Goal: Entertainment & Leisure: Consume media (video, audio)

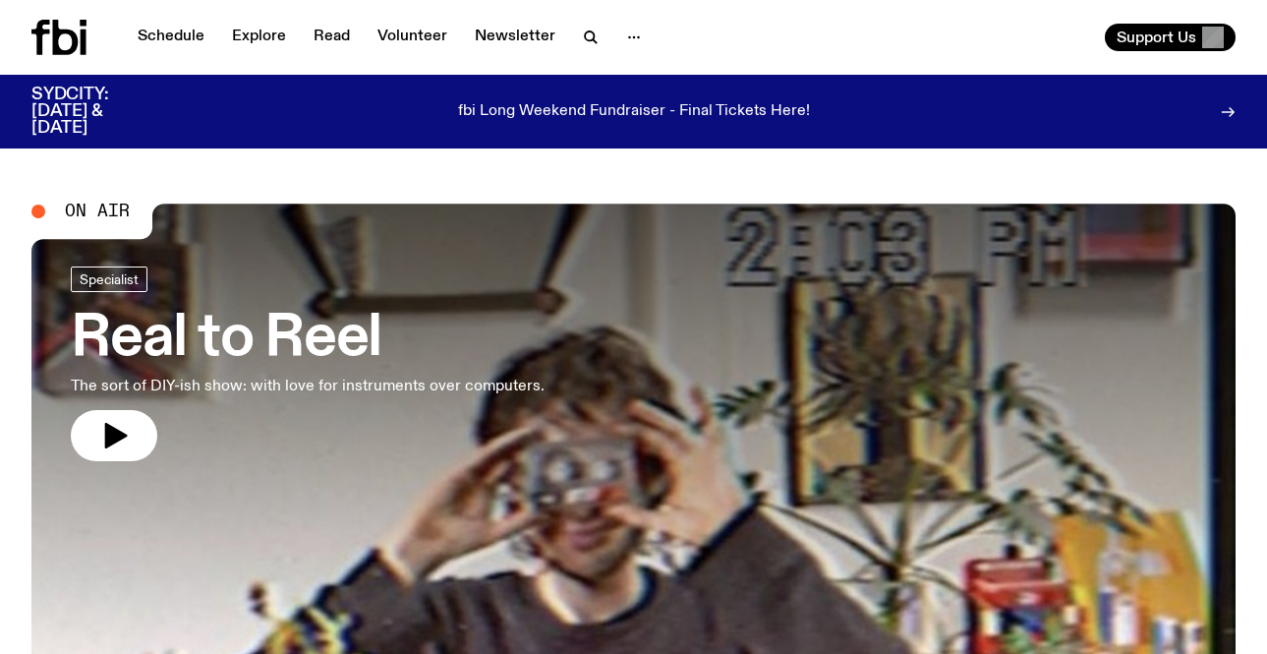
click at [216, 346] on h3 "Real to Reel" at bounding box center [308, 339] width 474 height 55
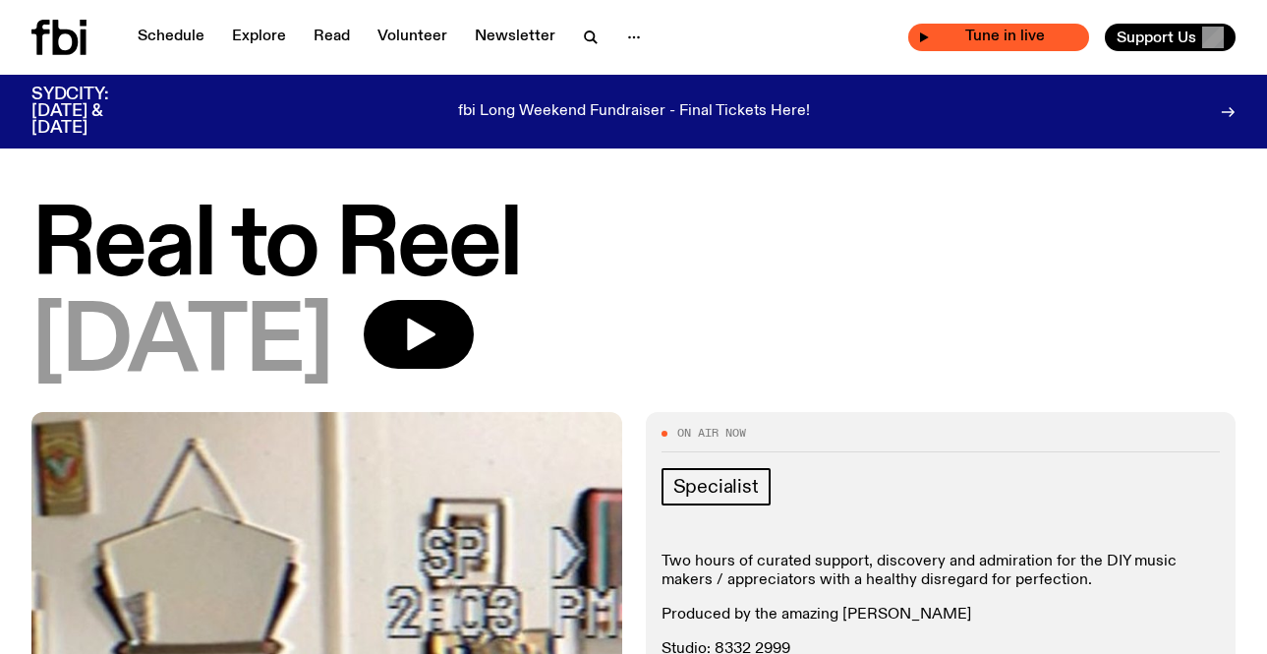
click at [952, 31] on span "Tune in live" at bounding box center [1004, 36] width 149 height 15
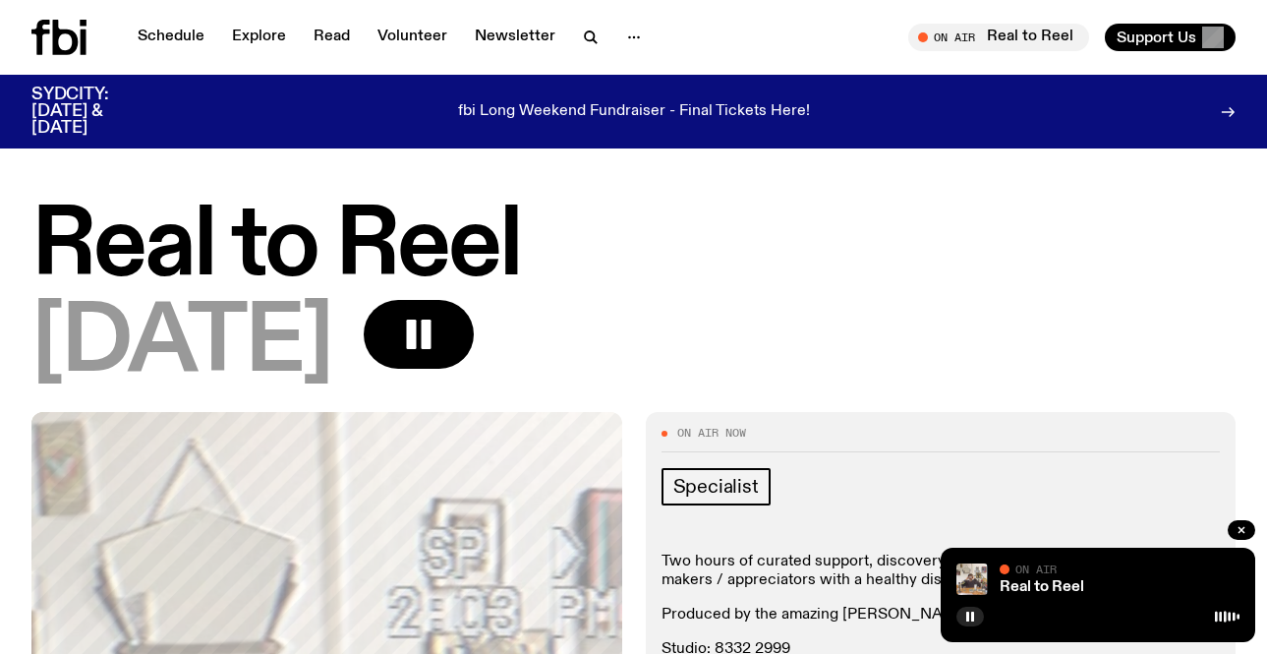
click at [611, 117] on p "fbi Long Weekend Fundraiser - Final Tickets Here!" at bounding box center [634, 112] width 352 height 18
click at [51, 36] on icon at bounding box center [58, 37] width 55 height 35
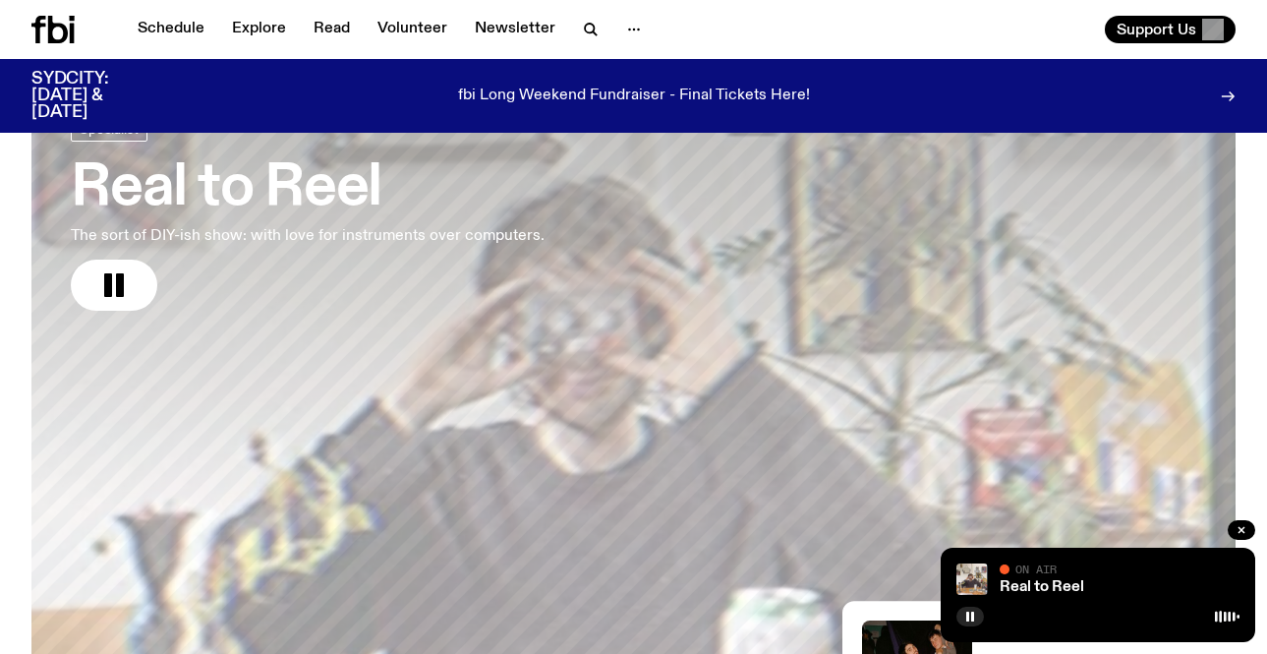
scroll to position [130, 0]
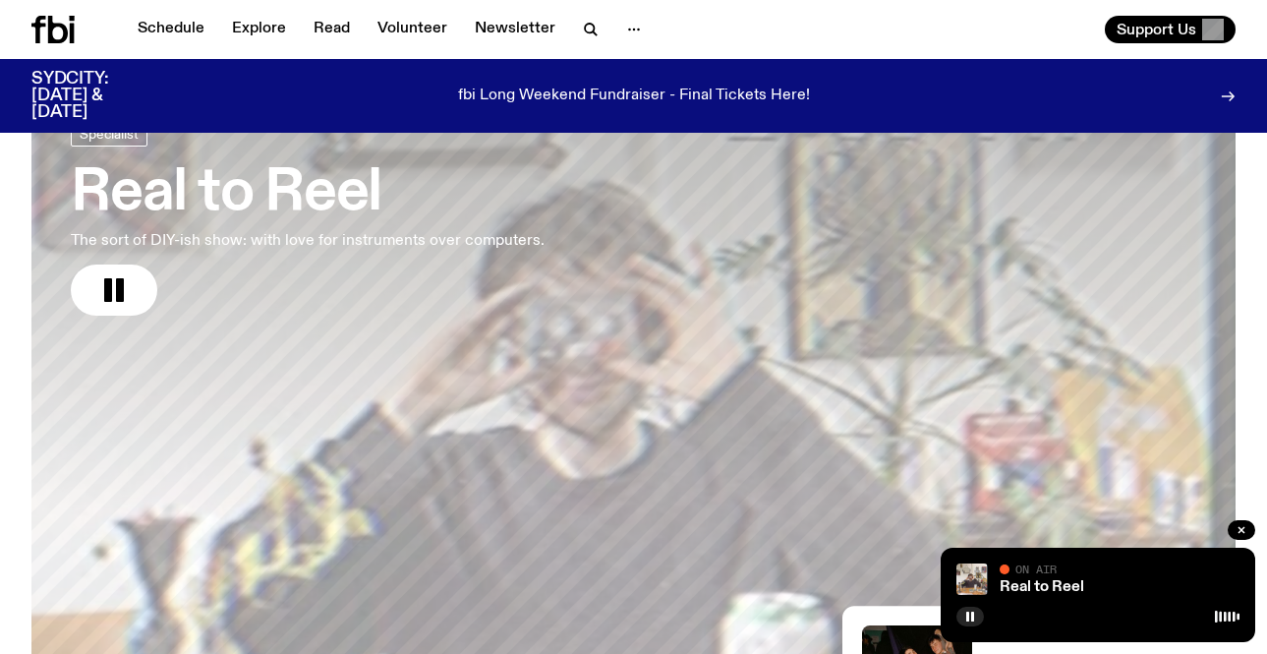
click at [257, 194] on h3 "Real to Reel" at bounding box center [308, 193] width 474 height 55
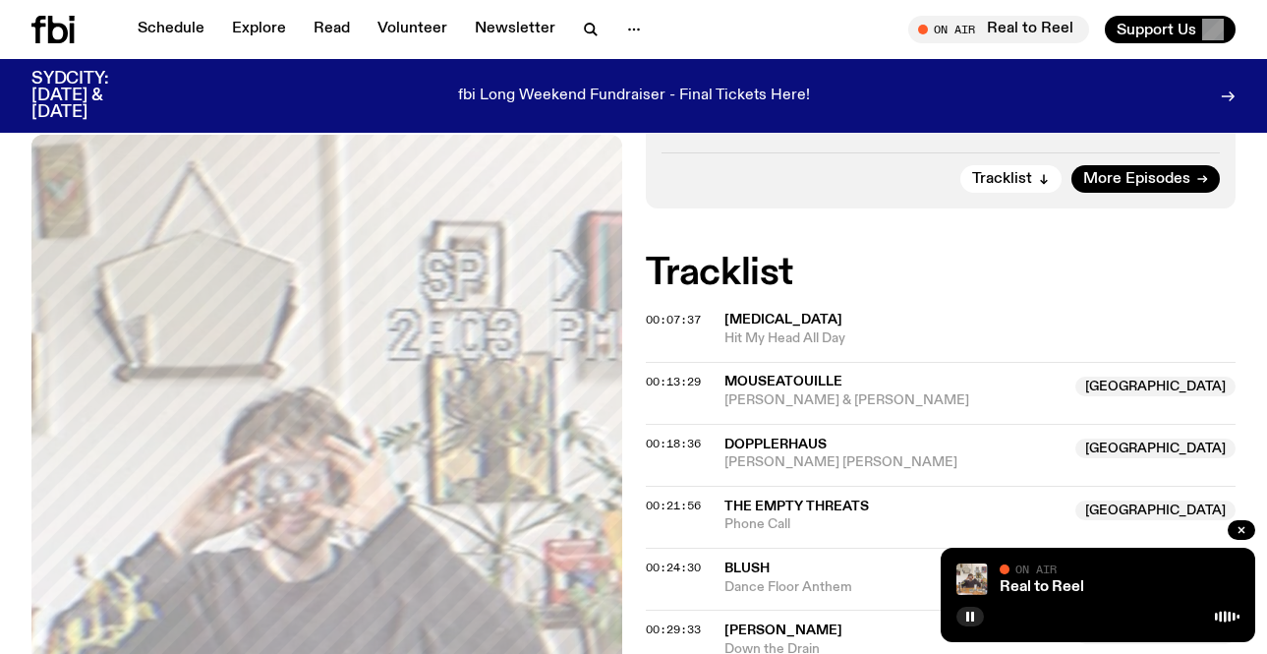
scroll to position [618, 0]
